Goal: Book appointment/travel/reservation

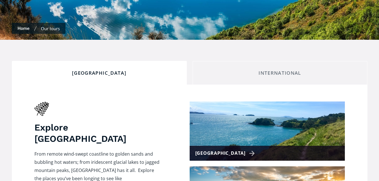
scroll to position [254, 0]
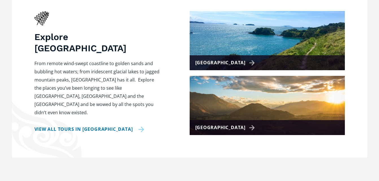
click at [97, 125] on link "View all tours in New Zealand" at bounding box center [89, 129] width 110 height 8
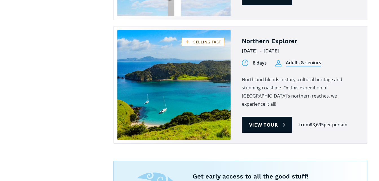
scroll to position [1355, 0]
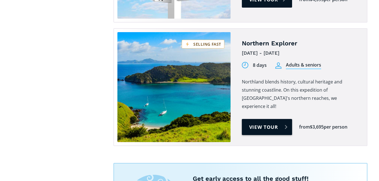
click at [261, 119] on link "View tour" at bounding box center [267, 127] width 51 height 16
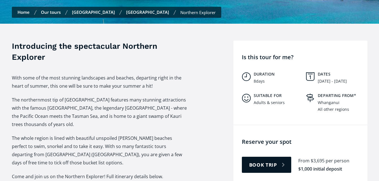
scroll to position [226, 0]
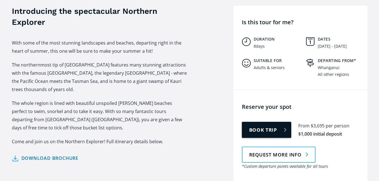
click at [279, 123] on link "Book trip" at bounding box center [267, 130] width 50 height 16
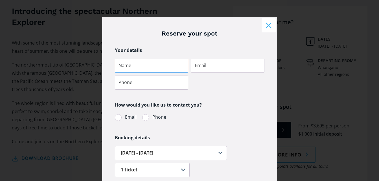
click at [141, 67] on input "Tour booking" at bounding box center [151, 66] width 73 height 14
type input "Clare Rowan"
type input "rowanberry@xtra.co.nz"
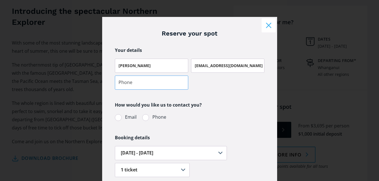
type input "0272468908"
click at [116, 118] on div "Tour booking" at bounding box center [118, 117] width 7 height 7
click at [121, 118] on input "Email" at bounding box center [123, 117] width 4 height 4
radio input "true"
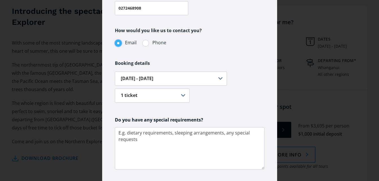
scroll to position [85, 0]
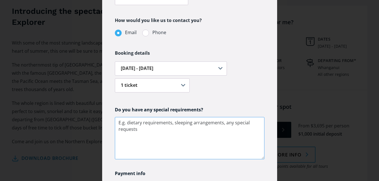
click at [151, 130] on textarea "Tour booking" at bounding box center [190, 138] width 150 height 42
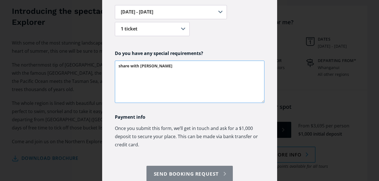
scroll to position [169, 0]
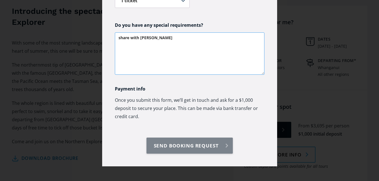
type textarea "share with Alice Mason"
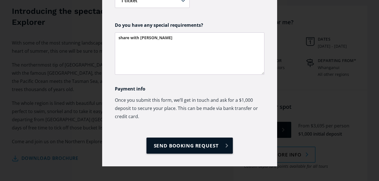
click at [191, 146] on input "Send booking request" at bounding box center [189, 146] width 86 height 16
type input "Please wait..."
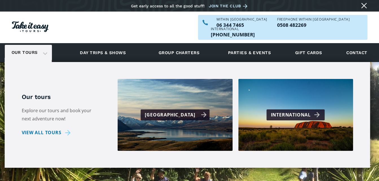
click at [178, 111] on div "[GEOGRAPHIC_DATA]" at bounding box center [176, 115] width 62 height 8
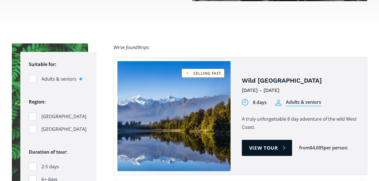
checkbox input "true"
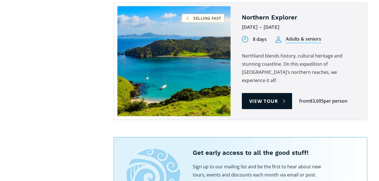
scroll to position [1383, 0]
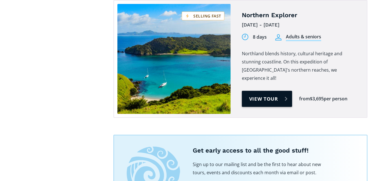
click at [272, 91] on link "View tour" at bounding box center [267, 99] width 51 height 16
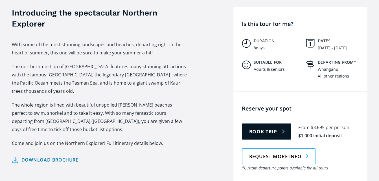
scroll to position [254, 0]
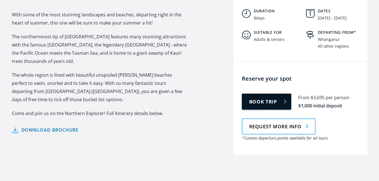
click at [263, 94] on link "Book trip" at bounding box center [267, 102] width 50 height 16
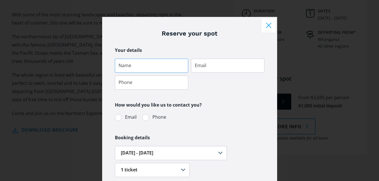
click at [123, 66] on input "Tour booking" at bounding box center [151, 66] width 73 height 14
type input "[PERSON_NAME]"
click at [196, 64] on input "Tour booking" at bounding box center [227, 66] width 73 height 14
click at [121, 83] on input "Tour booking" at bounding box center [151, 83] width 73 height 14
type input "0273160590"
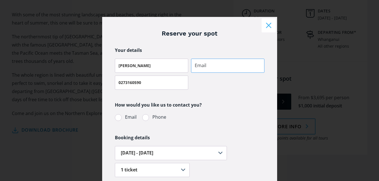
click at [193, 65] on input "Tour booking" at bounding box center [227, 66] width 73 height 14
click at [115, 117] on div "Tour booking" at bounding box center [118, 117] width 7 height 7
click at [121, 117] on input "Email" at bounding box center [123, 117] width 4 height 4
radio input "true"
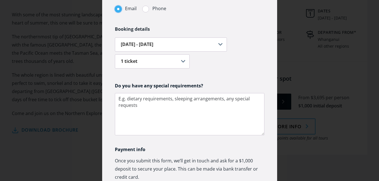
scroll to position [113, 0]
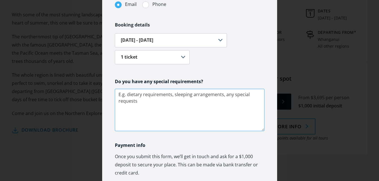
click at [121, 99] on textarea "Tour booking" at bounding box center [190, 110] width 150 height 42
type textarea "share with [PERSON_NAME]"
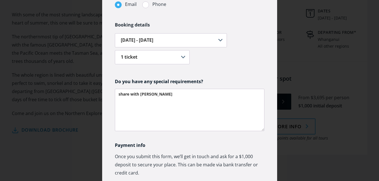
type input "[EMAIL_ADDRESS][DOMAIN_NAME]"
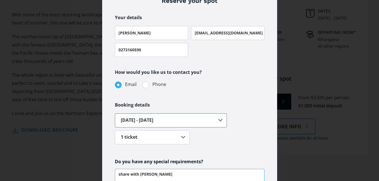
scroll to position [0, 0]
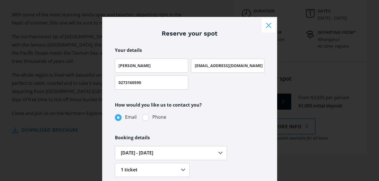
type textarea "share with [PERSON_NAME]"
click at [239, 66] on input "[EMAIL_ADDRESS][DOMAIN_NAME]" at bounding box center [227, 66] width 73 height 14
type input "r"
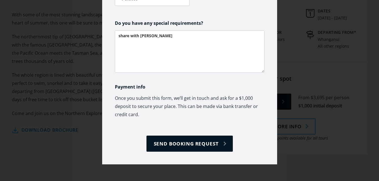
scroll to position [172, 0]
type input "[EMAIL_ADDRESS][DOMAIN_NAME]"
click at [187, 141] on input "Send booking request" at bounding box center [189, 143] width 86 height 16
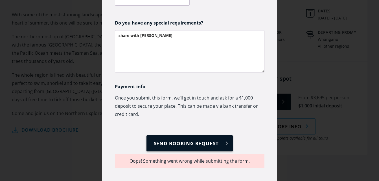
click at [187, 141] on input "Send booking request" at bounding box center [189, 143] width 86 height 16
click at [223, 141] on input "Send booking request" at bounding box center [189, 143] width 86 height 16
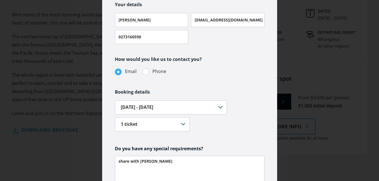
scroll to position [0, 0]
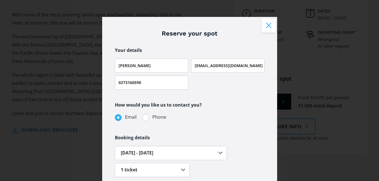
click at [267, 23] on button "Close modal" at bounding box center [269, 25] width 14 height 14
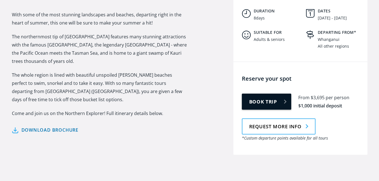
click at [266, 95] on link "Book trip" at bounding box center [267, 102] width 50 height 16
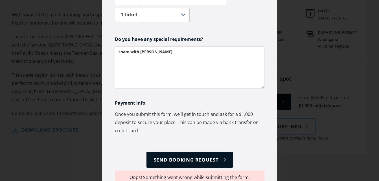
scroll to position [188, 0]
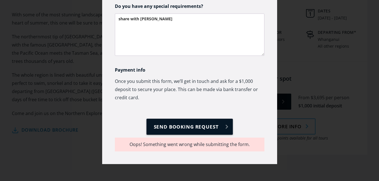
click at [198, 124] on input "Send booking request" at bounding box center [189, 127] width 86 height 16
type input "Please wait..."
